Goal: Information Seeking & Learning: Compare options

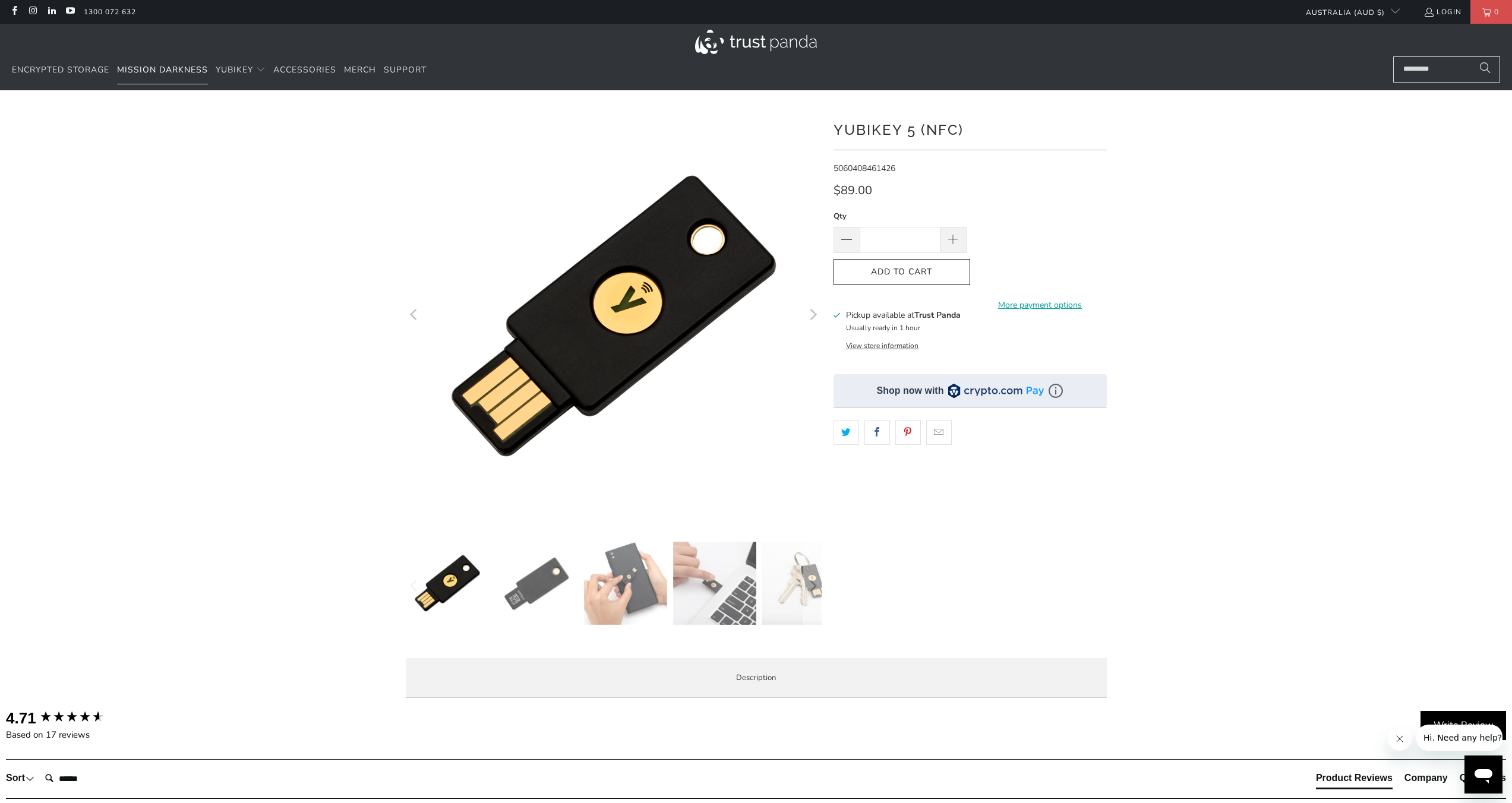
click at [138, 69] on span "Mission Darkness" at bounding box center [162, 69] width 91 height 11
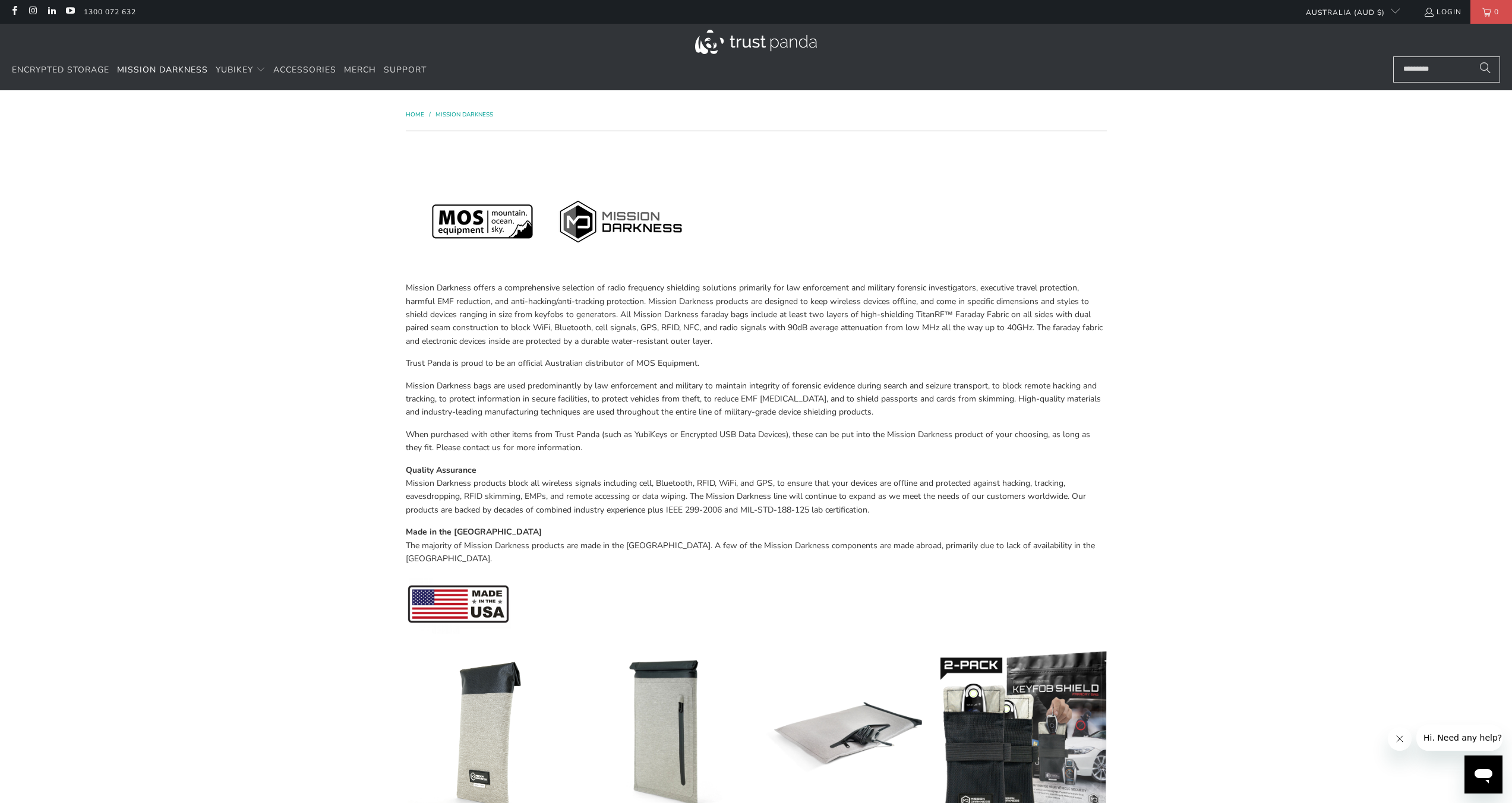
click at [120, 66] on span "Mission Darkness" at bounding box center [162, 69] width 91 height 11
click at [99, 69] on span "Encrypted Storage" at bounding box center [61, 69] width 98 height 11
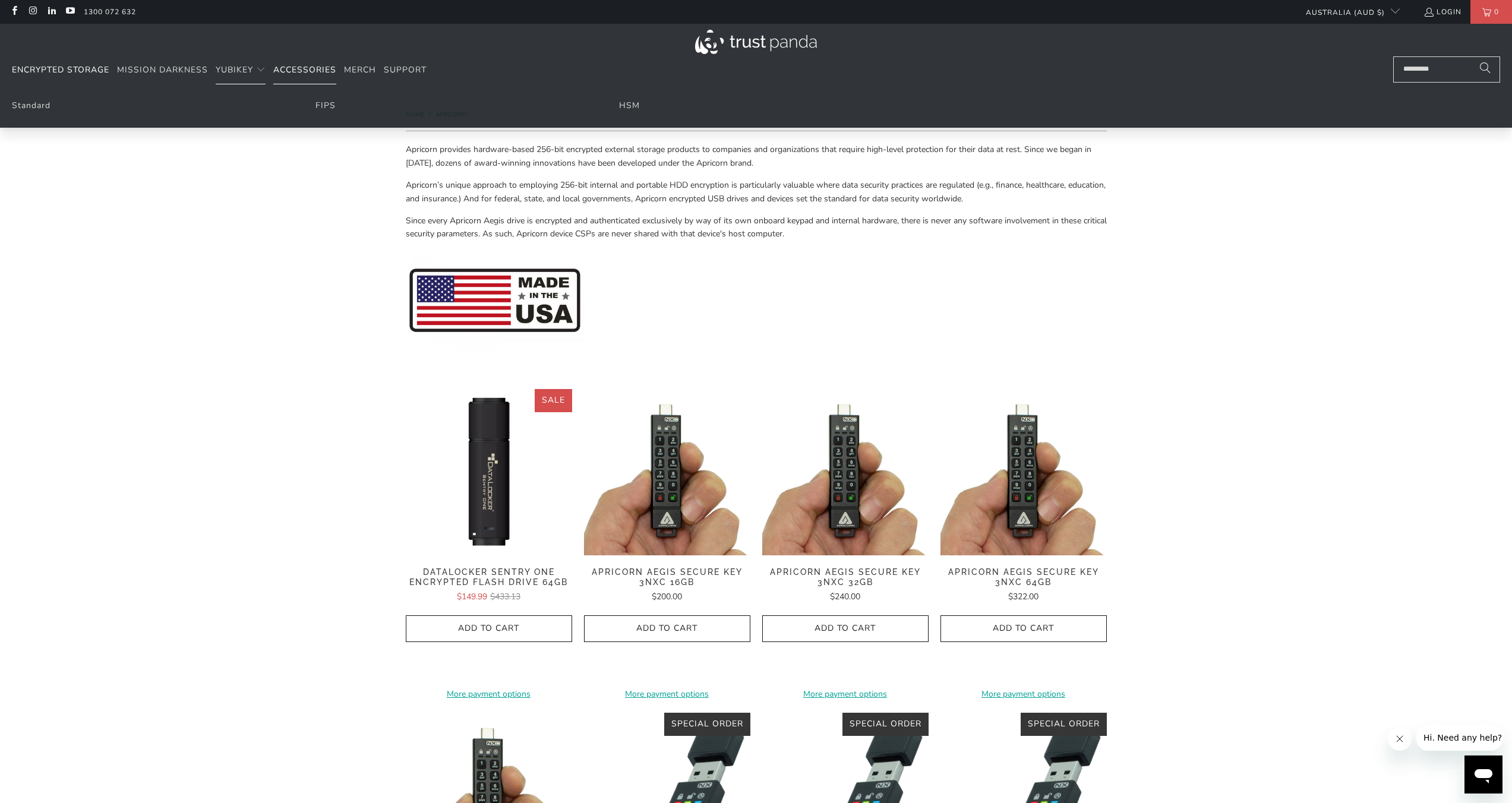
click at [277, 68] on span "Accessories" at bounding box center [305, 69] width 63 height 11
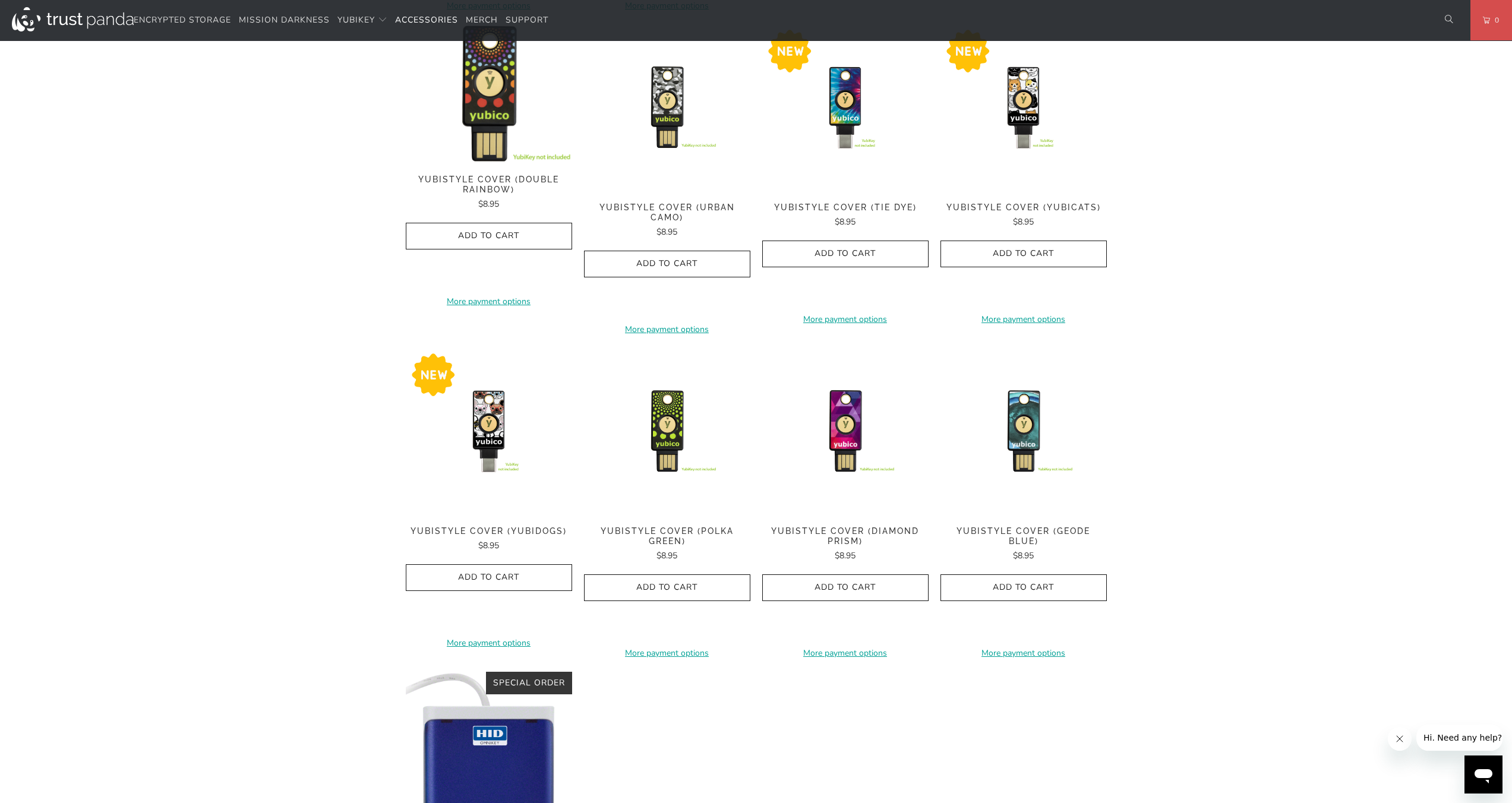
scroll to position [617, 0]
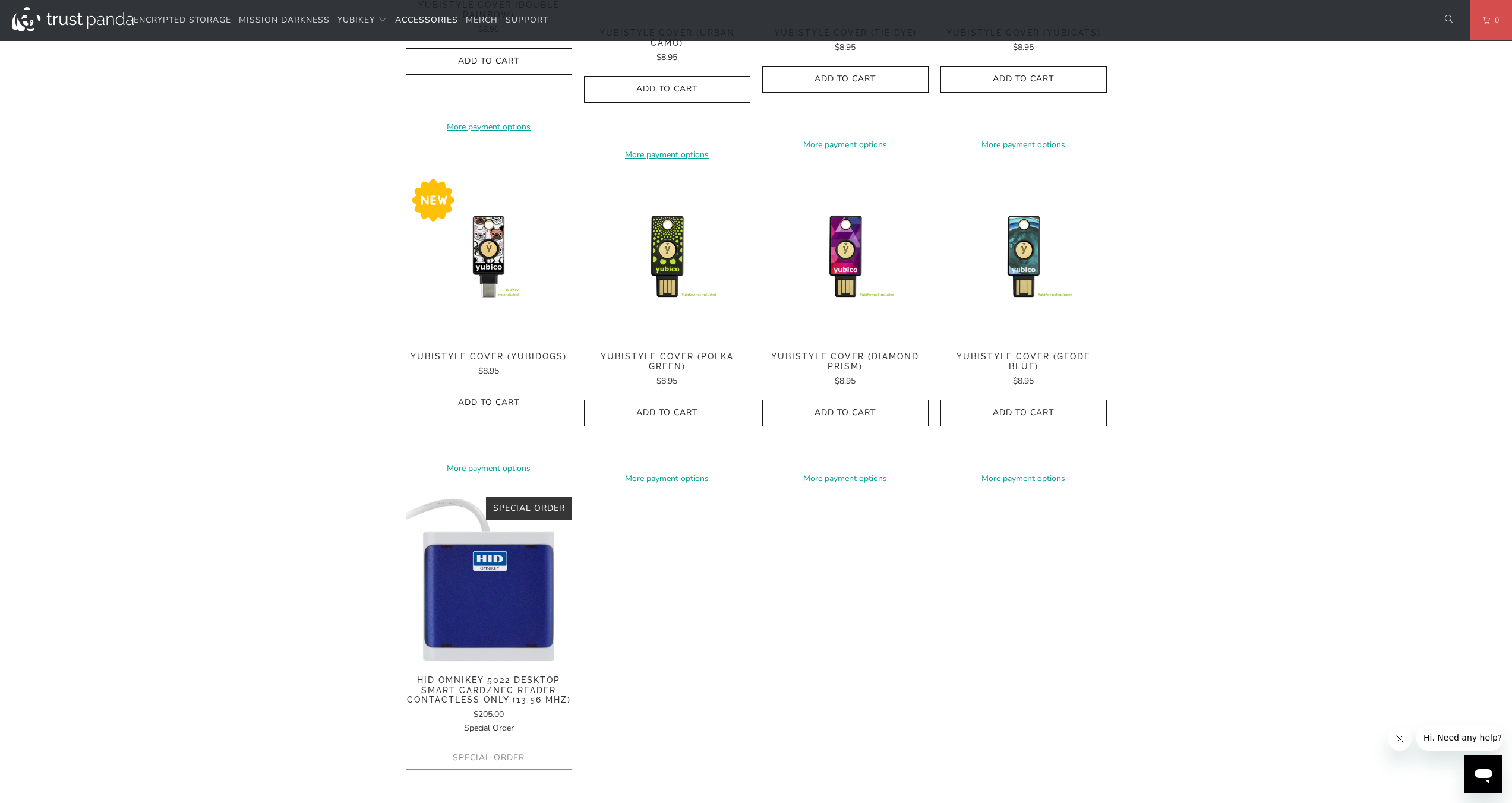
click at [491, 594] on img at bounding box center [489, 580] width 166 height 166
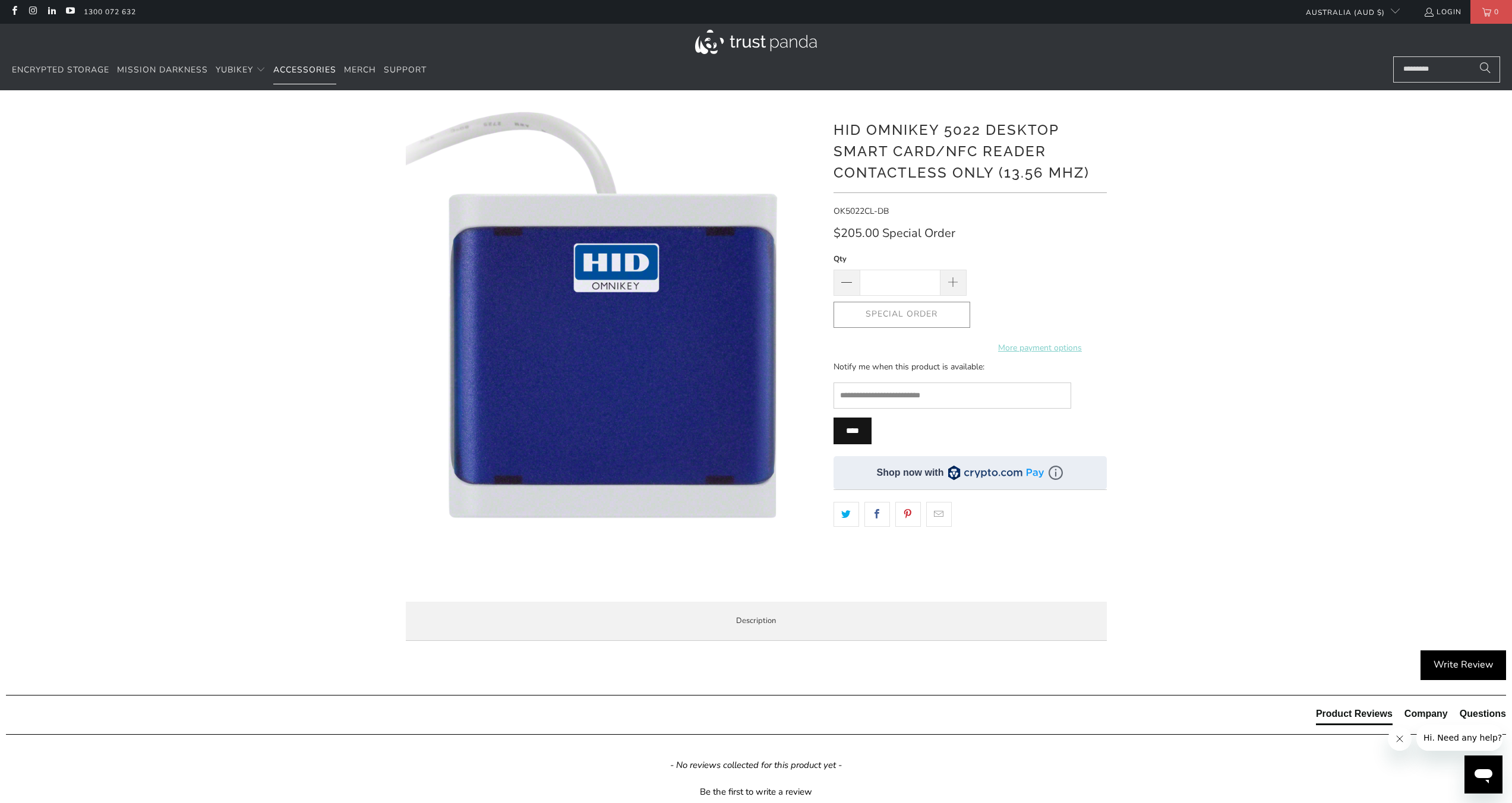
click at [284, 67] on span "Accessories" at bounding box center [305, 69] width 63 height 11
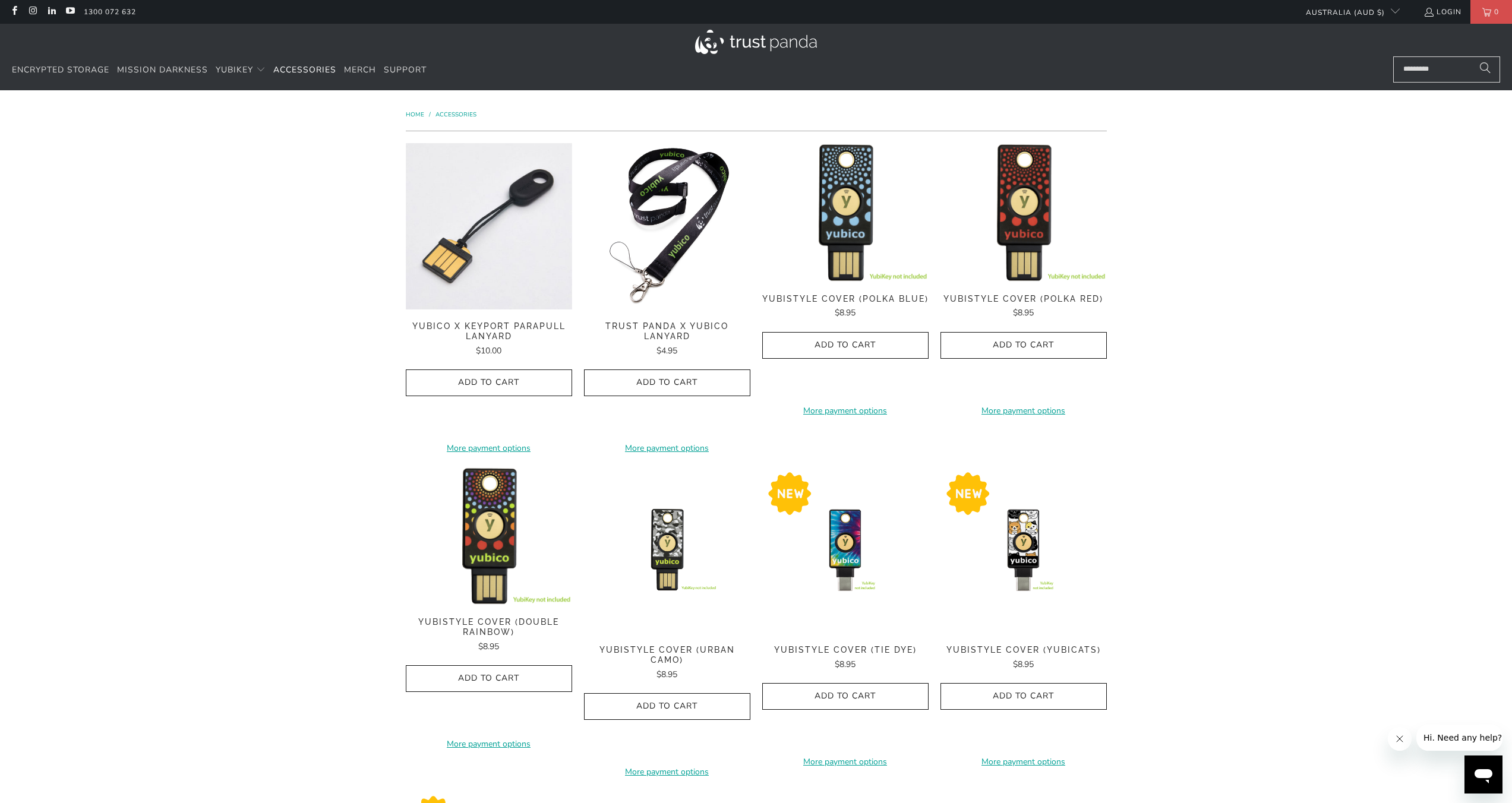
click at [511, 197] on img at bounding box center [489, 226] width 166 height 166
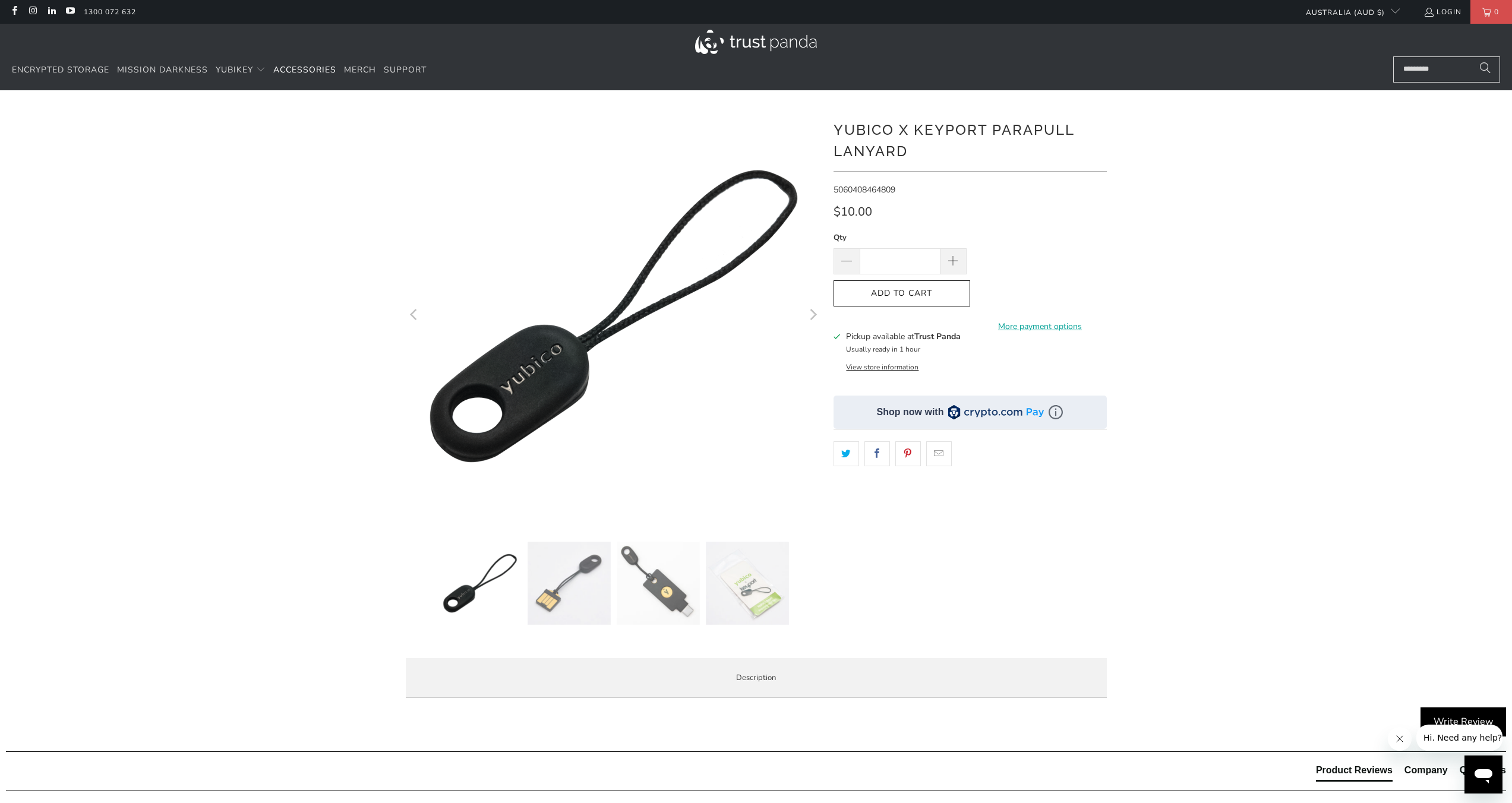
click at [671, 574] on img at bounding box center [658, 583] width 83 height 83
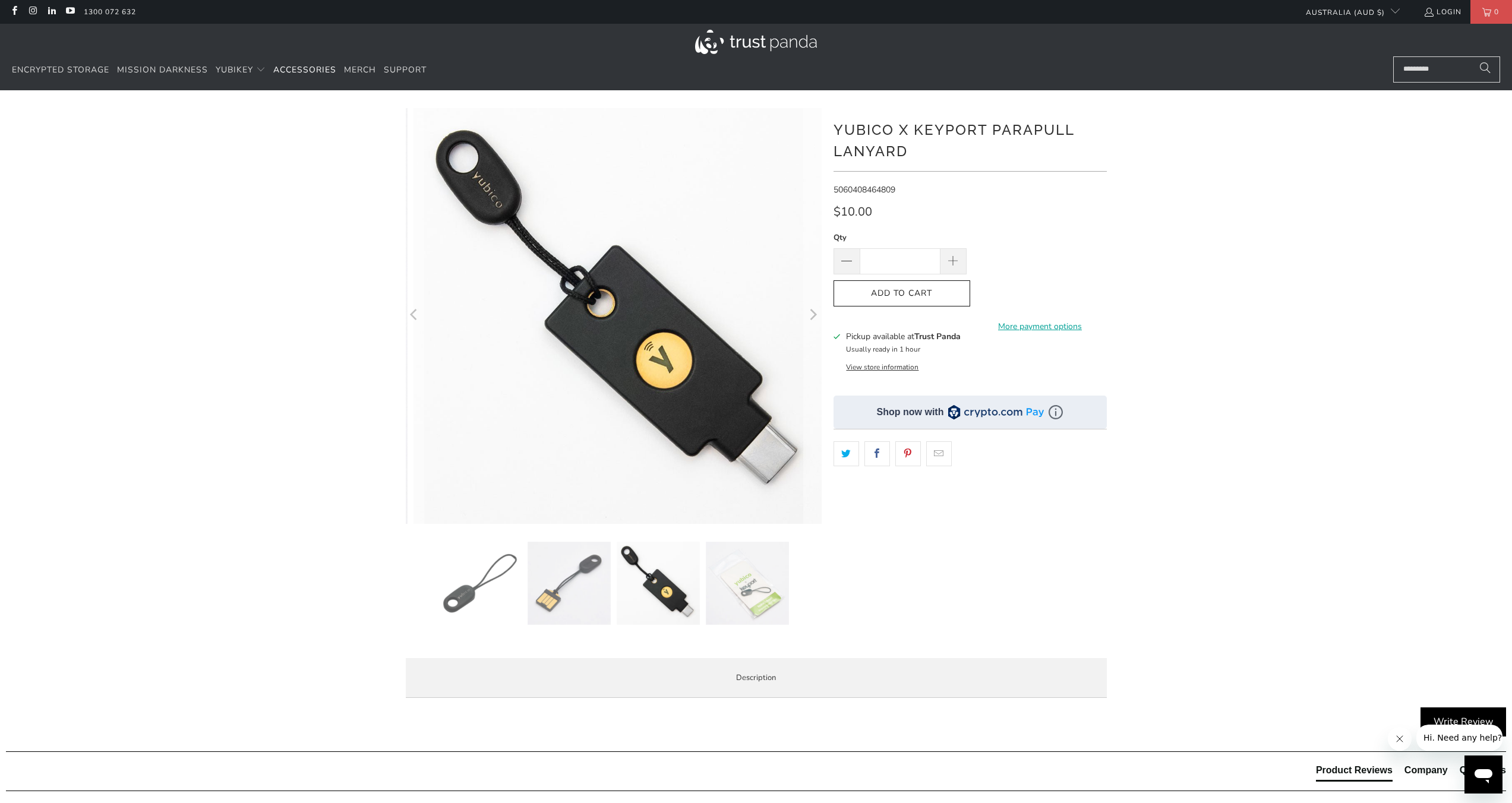
click at [802, 569] on div at bounding box center [646, 586] width 416 height 89
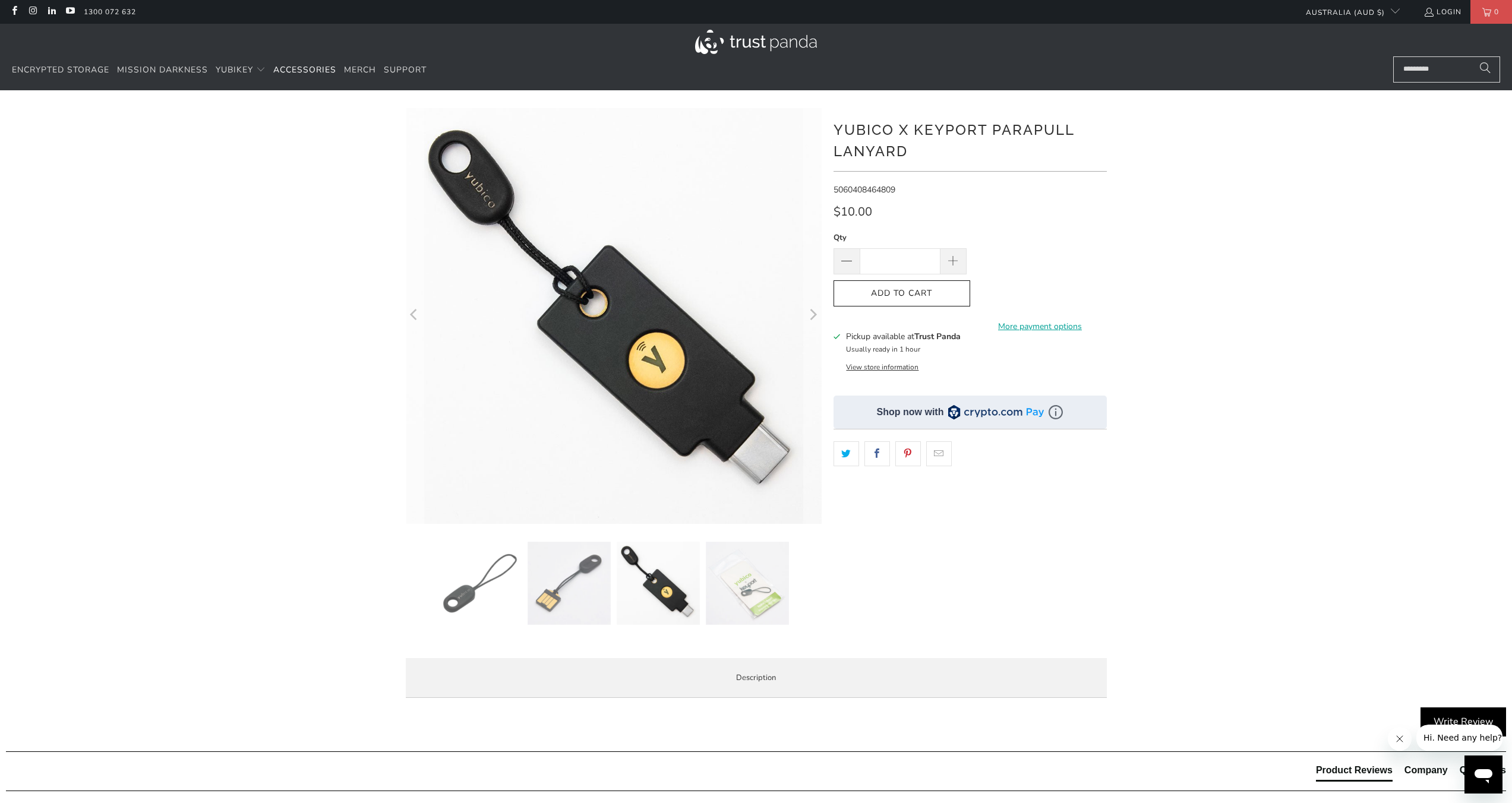
click at [772, 573] on img at bounding box center [748, 583] width 83 height 83
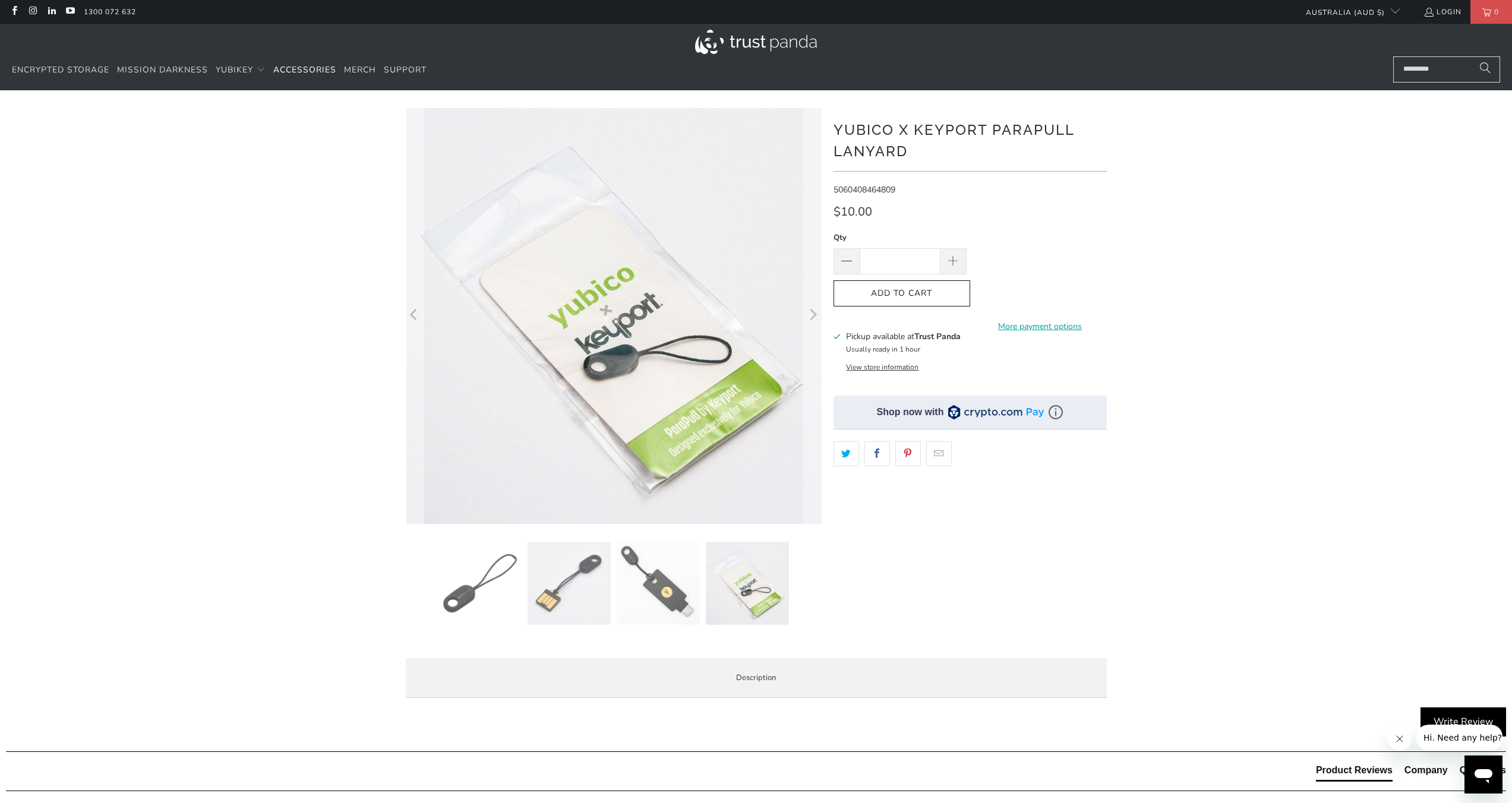
click at [621, 578] on img at bounding box center [658, 583] width 83 height 83
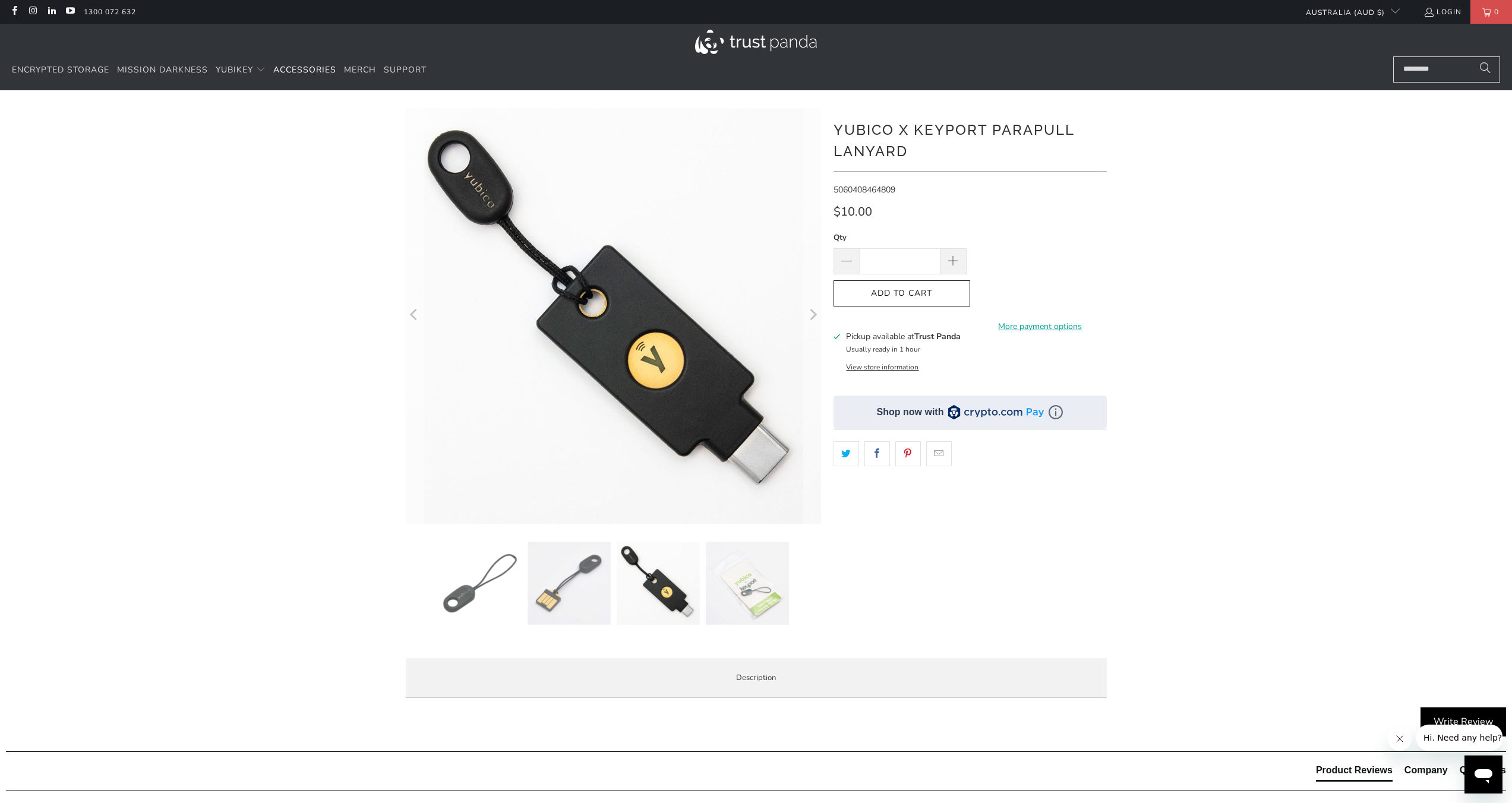
click at [560, 578] on img at bounding box center [569, 583] width 83 height 83
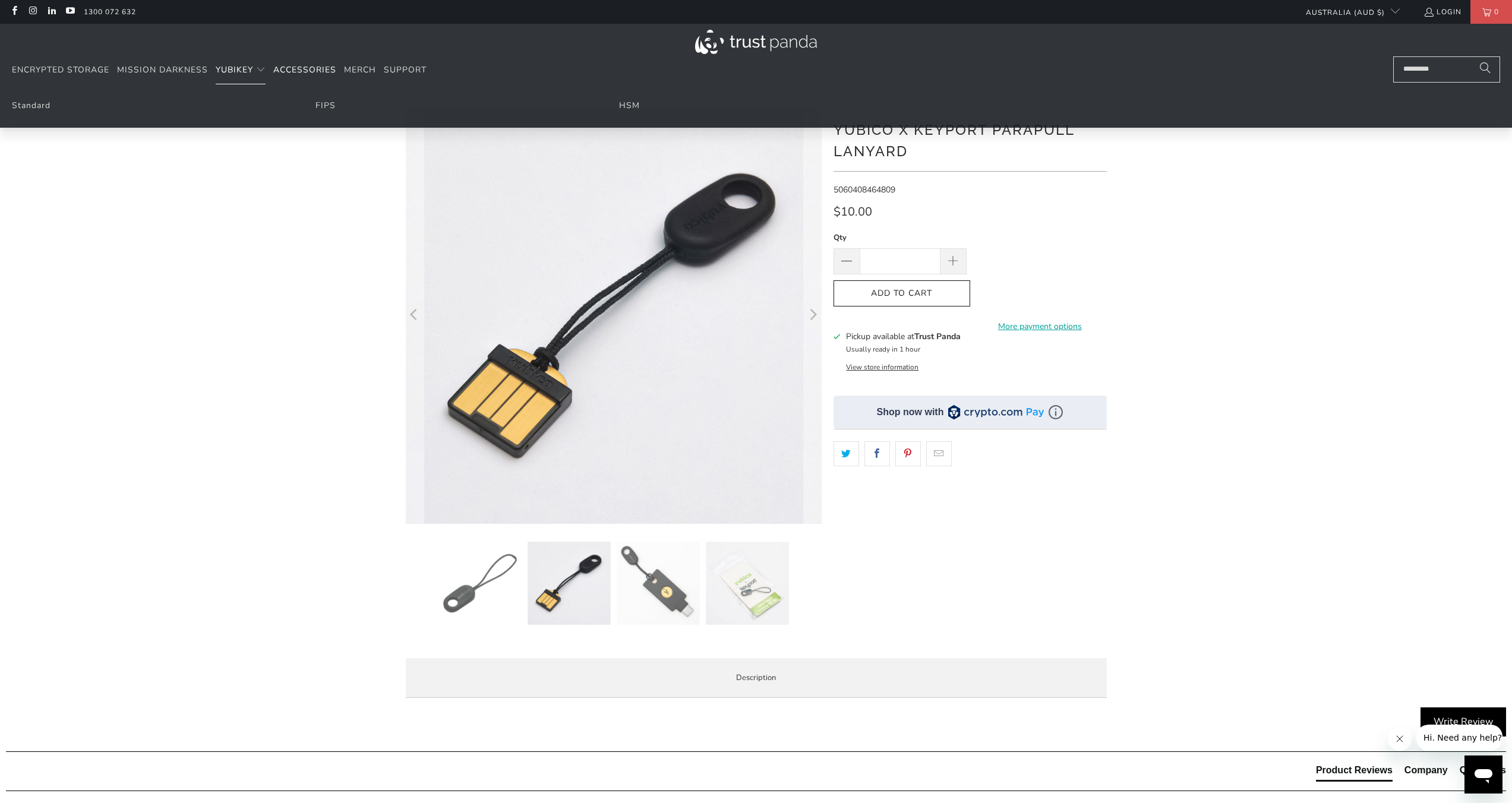
click at [238, 73] on span "YubiKey" at bounding box center [234, 69] width 37 height 11
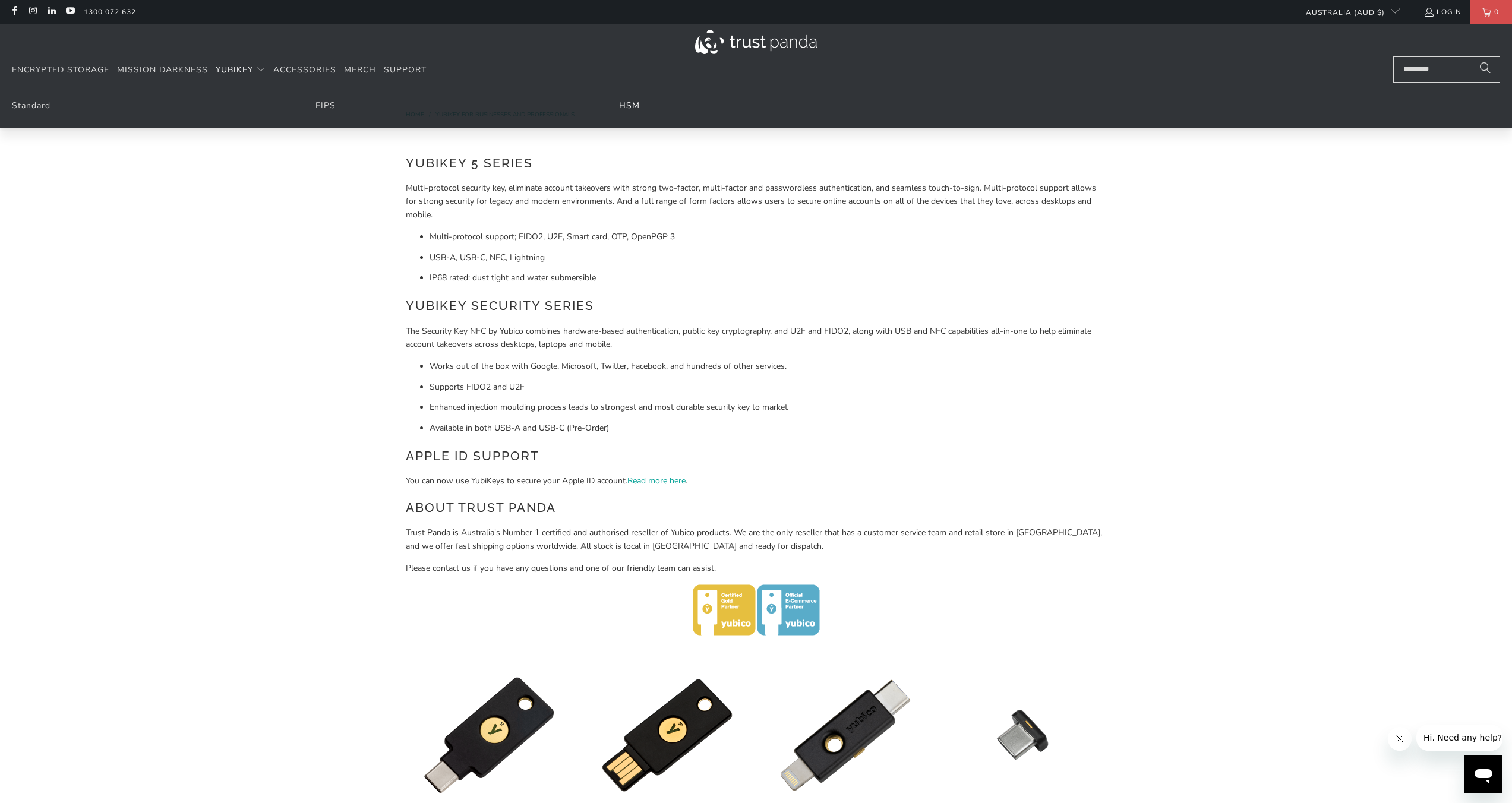
click at [637, 100] on link "HSM" at bounding box center [630, 106] width 21 height 11
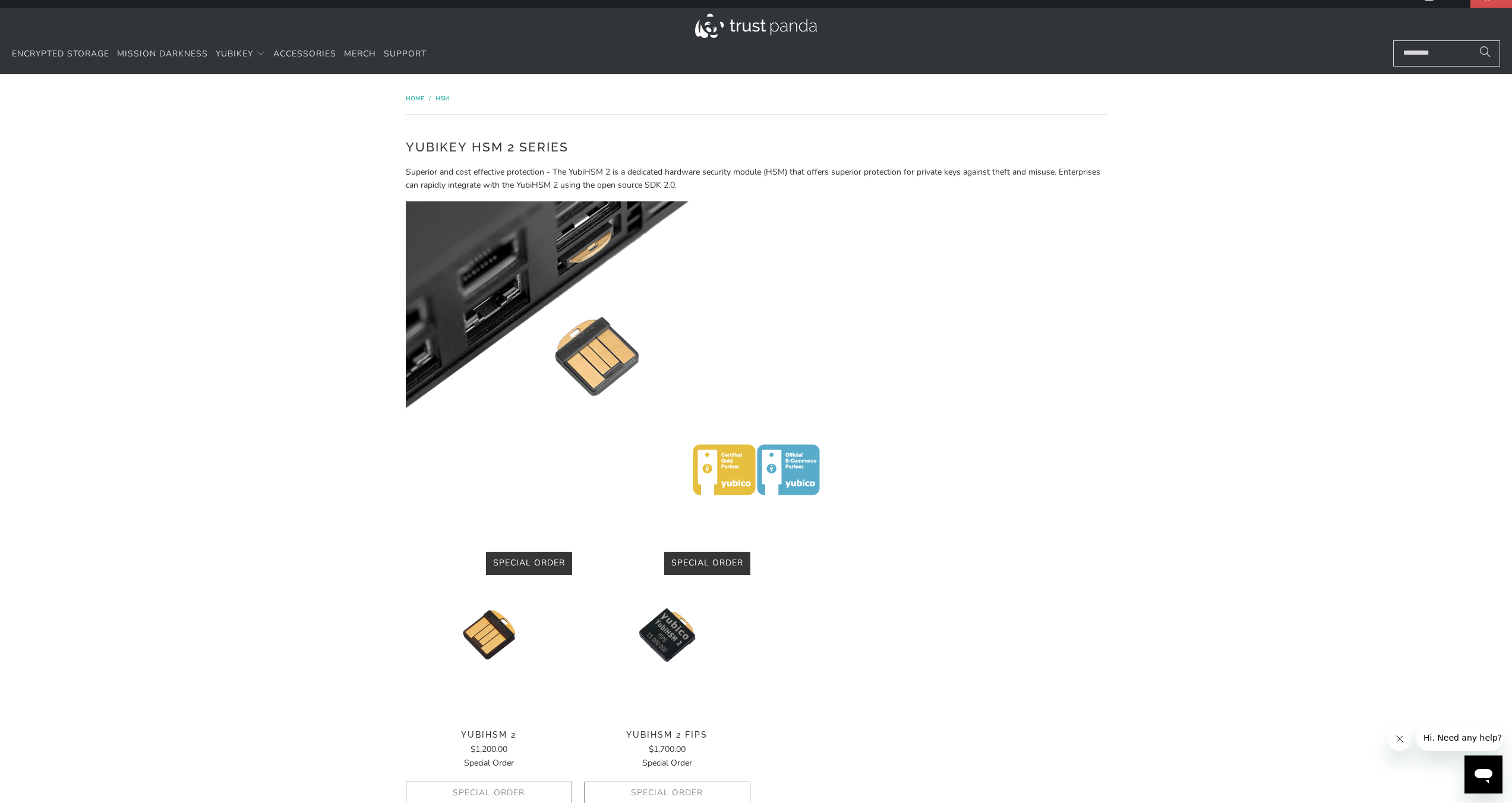
scroll to position [16, 0]
drag, startPoint x: 415, startPoint y: 93, endPoint x: 406, endPoint y: 93, distance: 9.0
click at [406, 93] on div "Home / HSM" at bounding box center [756, 99] width 701 height 13
